Goal: Task Accomplishment & Management: Manage account settings

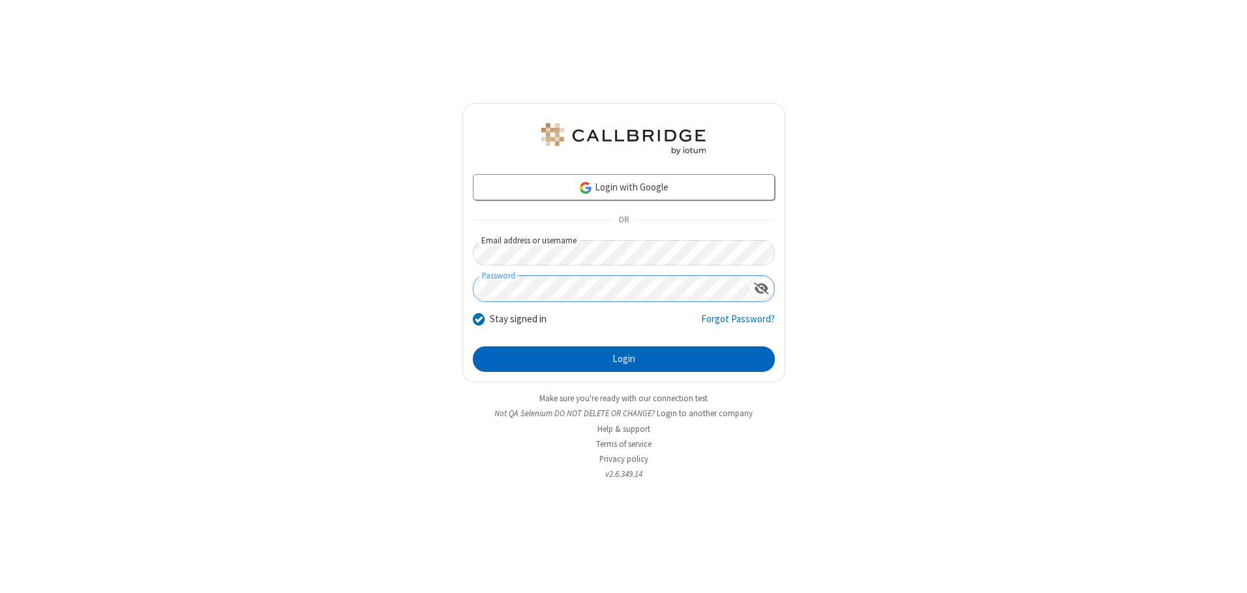
click at [623, 359] on button "Login" at bounding box center [624, 359] width 302 height 26
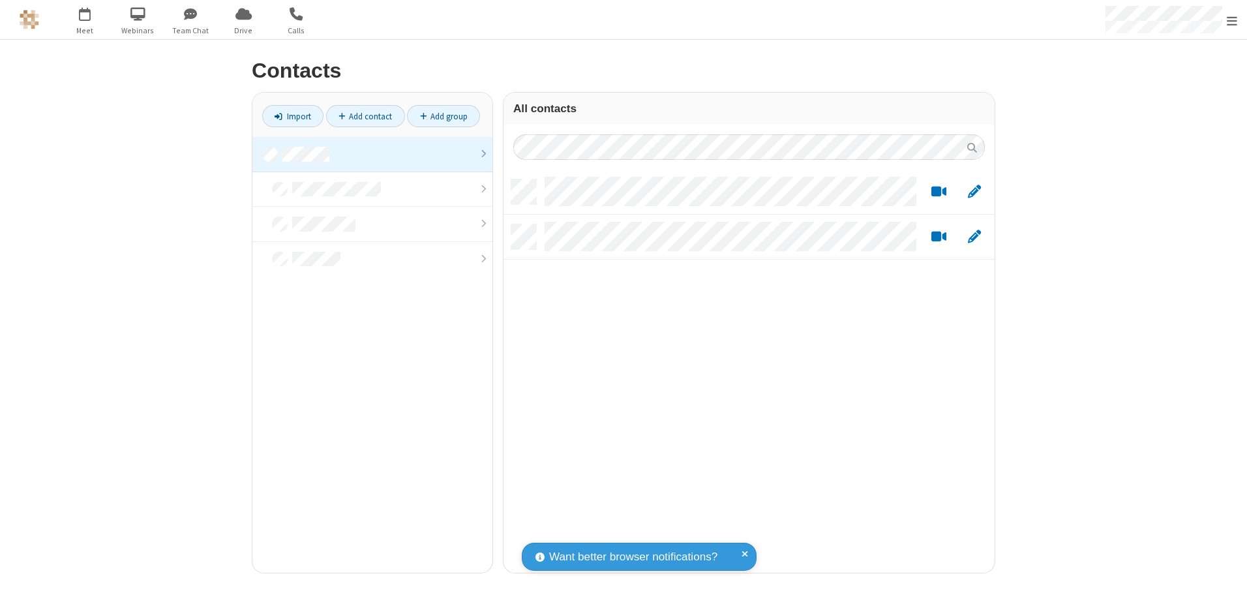
scroll to position [393, 481]
click at [372, 154] on link at bounding box center [372, 154] width 240 height 35
click at [443, 116] on link "Add group" at bounding box center [443, 116] width 73 height 22
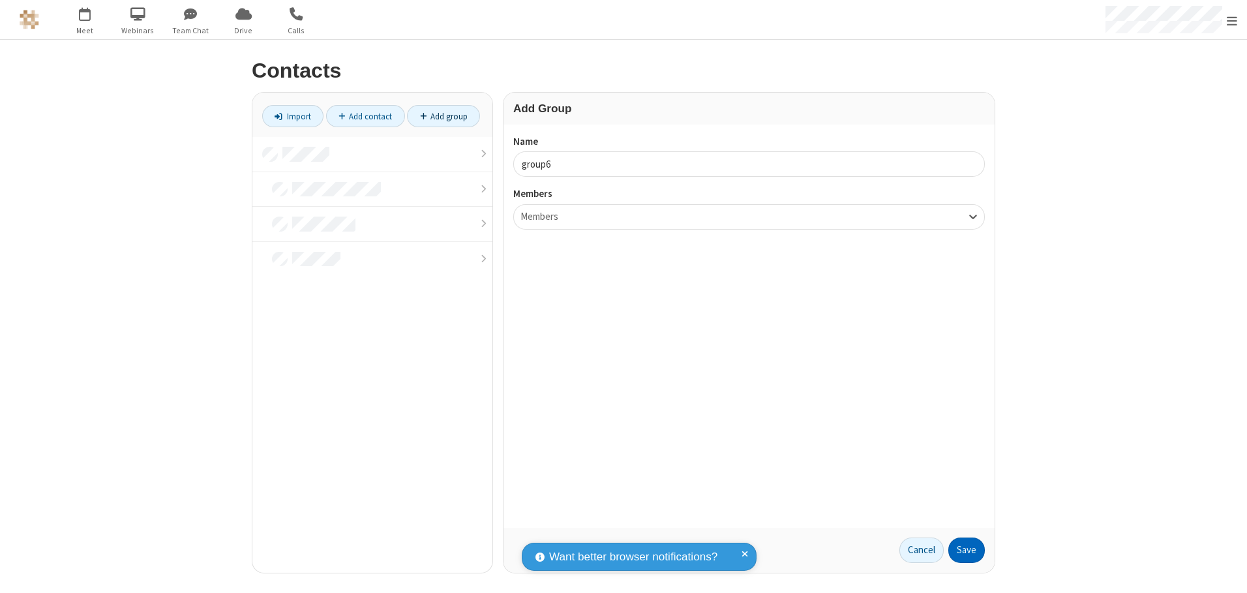
type input "group6"
click at [967, 550] on button "Save" at bounding box center [966, 550] width 37 height 26
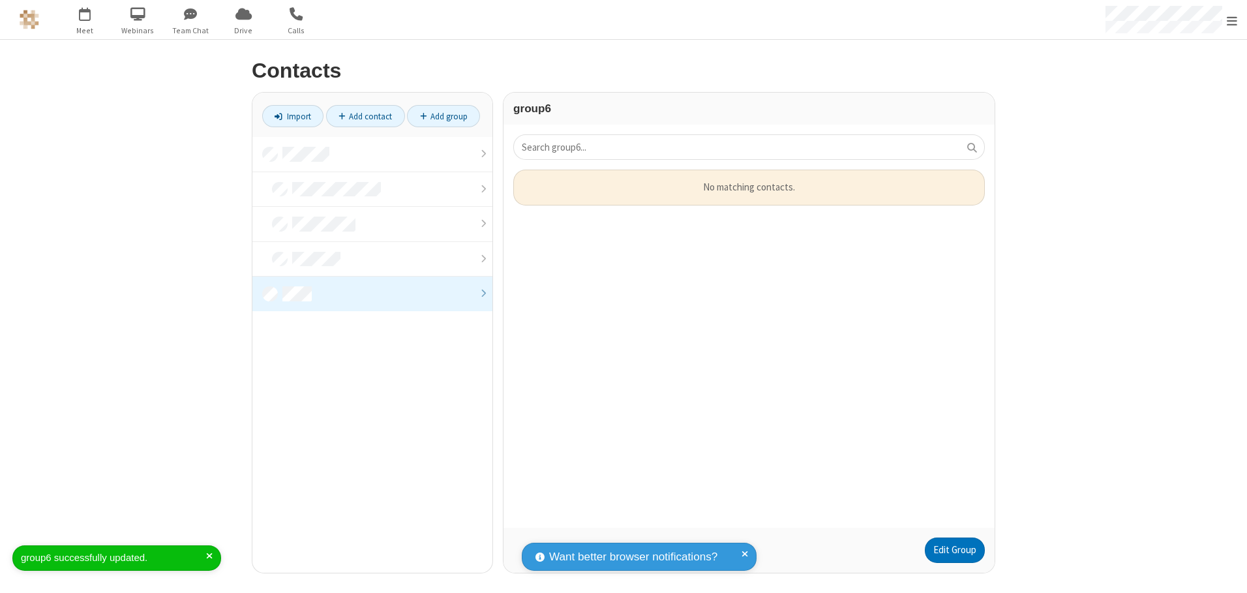
scroll to position [348, 481]
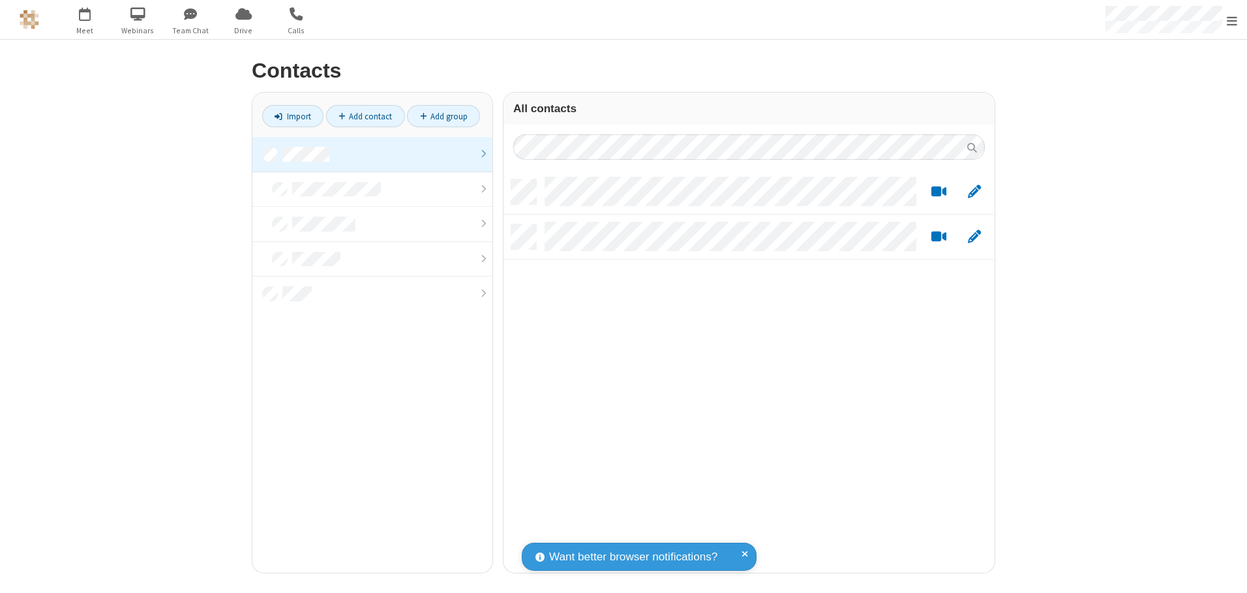
scroll to position [393, 481]
click at [372, 154] on link at bounding box center [372, 154] width 240 height 35
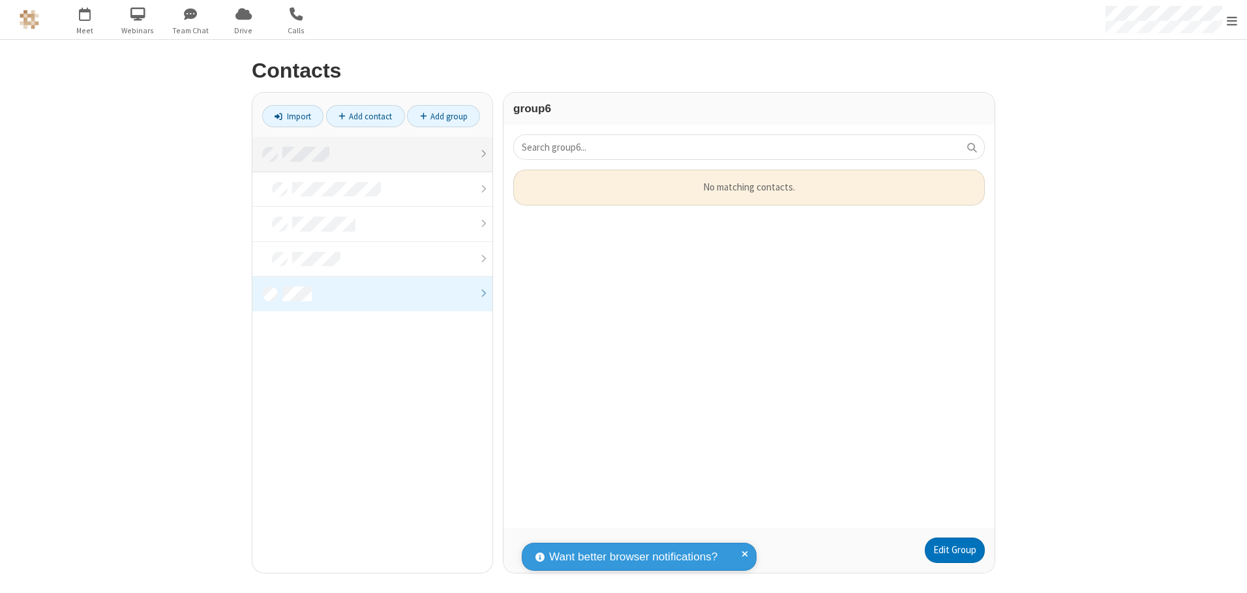
scroll to position [348, 481]
click at [954, 550] on link "Edit Group" at bounding box center [955, 550] width 60 height 26
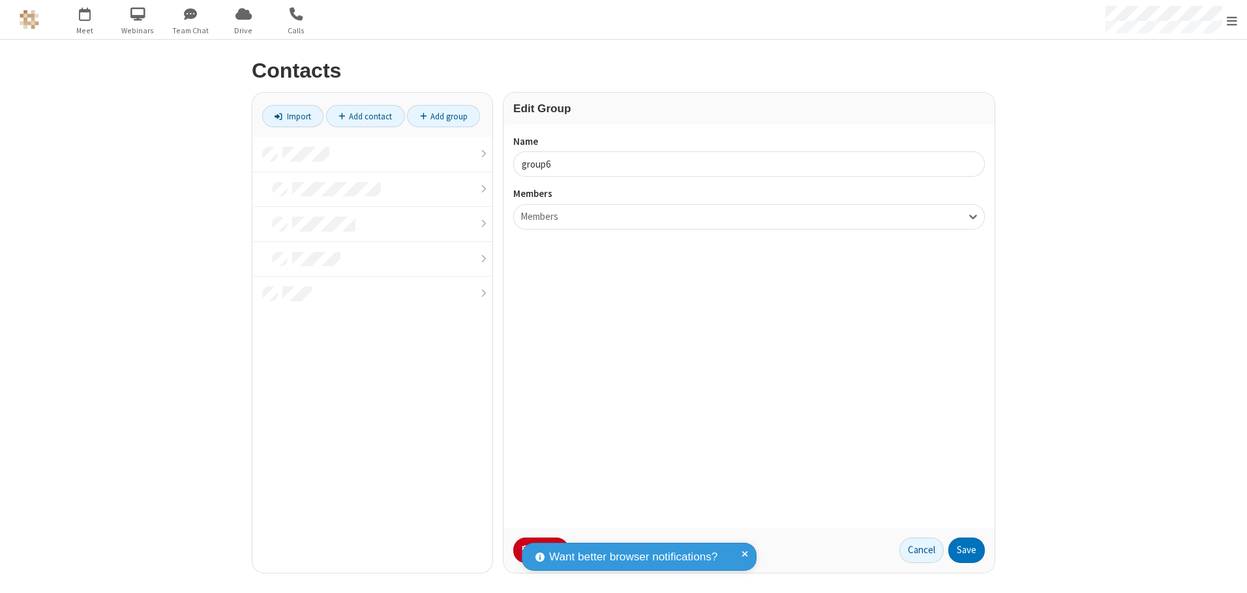
click at [0, 0] on button "No Thanks" at bounding box center [0, 0] width 0 height 0
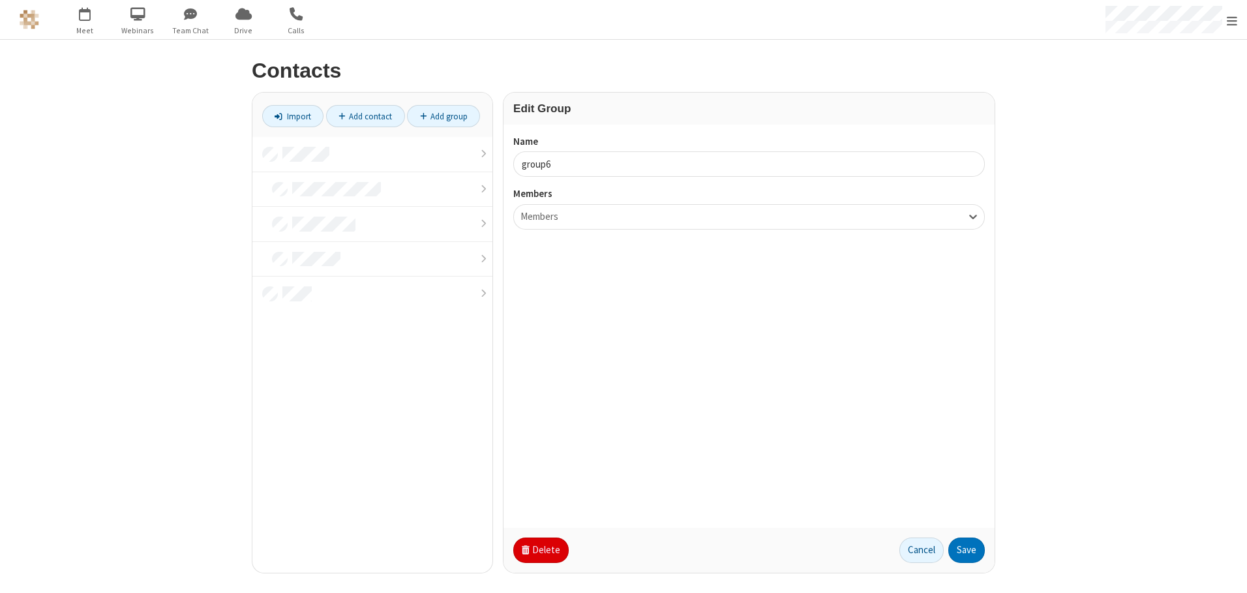
click at [539, 550] on button "Delete" at bounding box center [540, 550] width 55 height 26
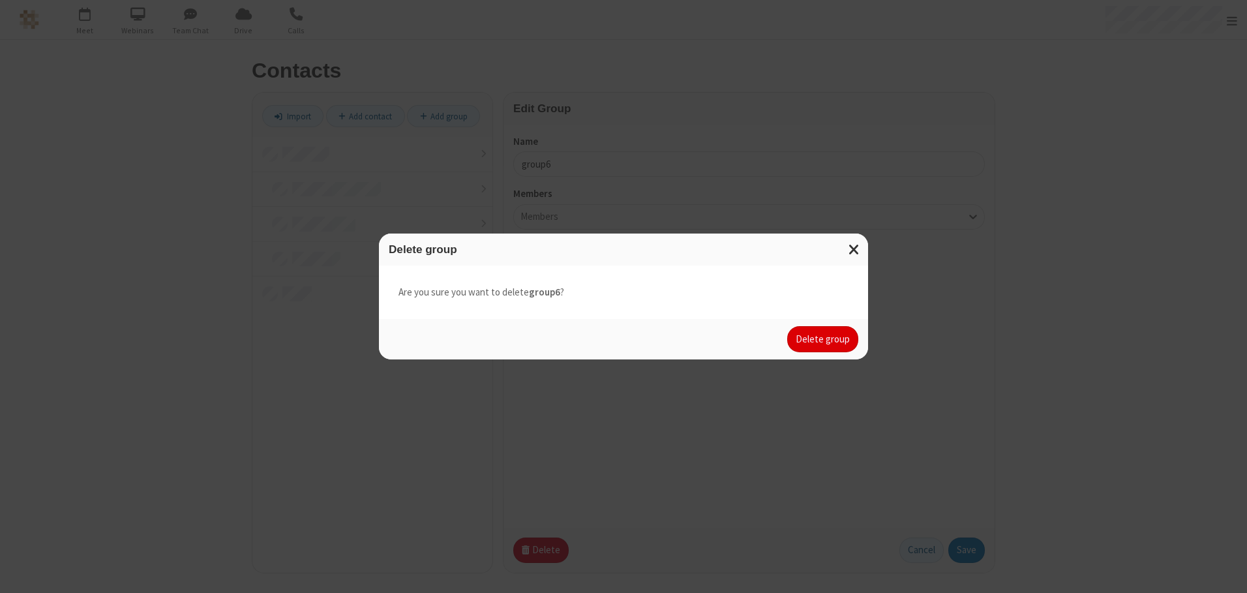
click at [823, 339] on button "Delete group" at bounding box center [822, 339] width 71 height 26
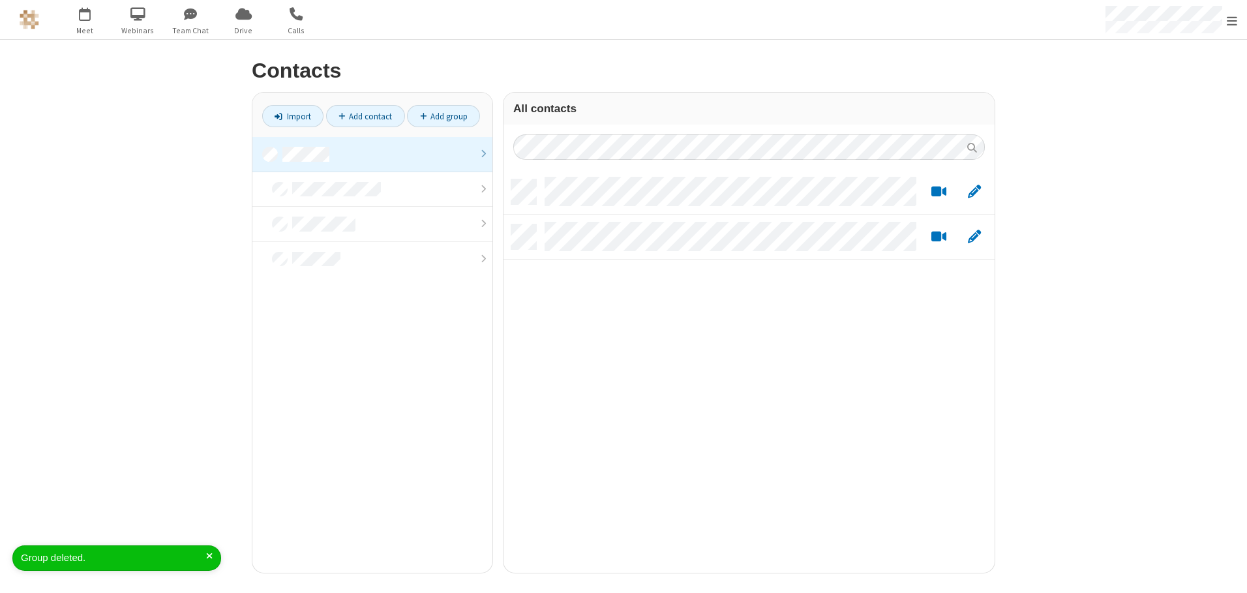
scroll to position [393, 481]
